Goal: Task Accomplishment & Management: Use online tool/utility

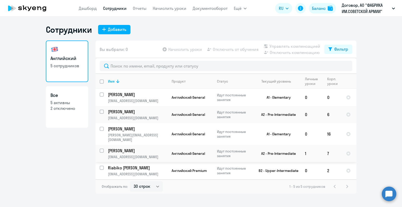
select select "30"
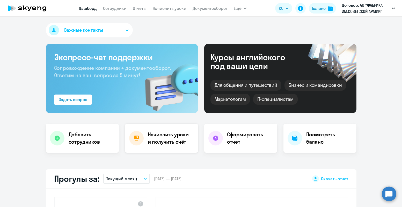
click at [151, 137] on h4 "Начислить уроки и получить счёт" at bounding box center [170, 138] width 45 height 15
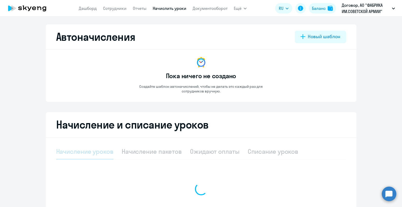
select select "10"
